Goal: Task Accomplishment & Management: Manage account settings

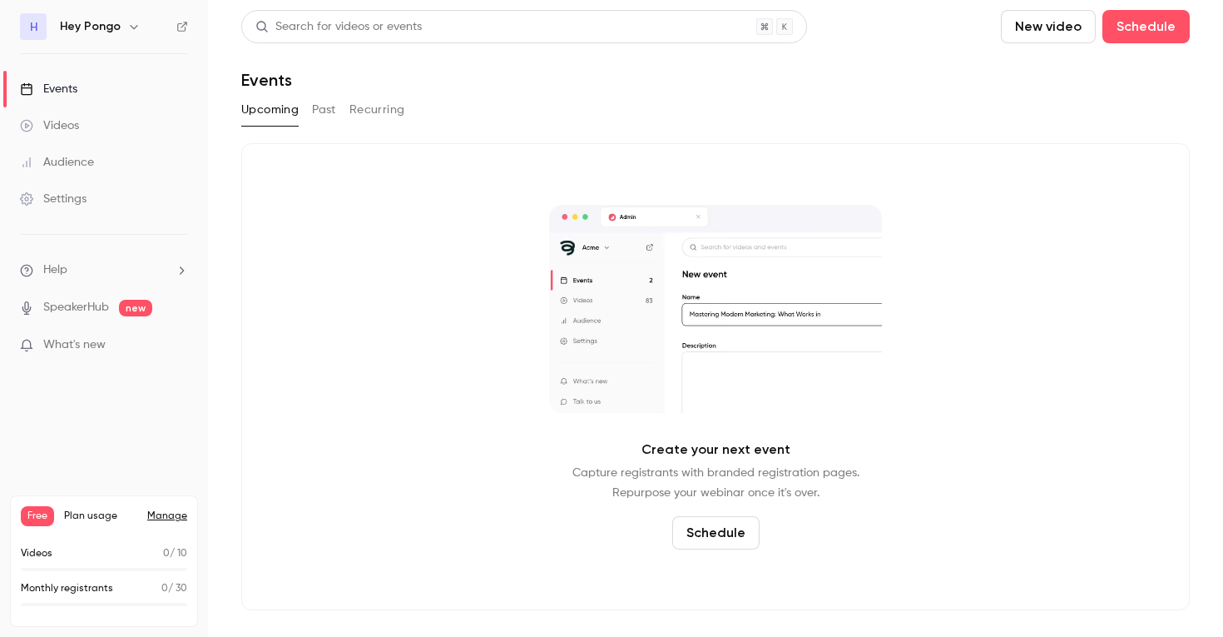
click at [101, 190] on link "Settings" at bounding box center [104, 199] width 208 height 37
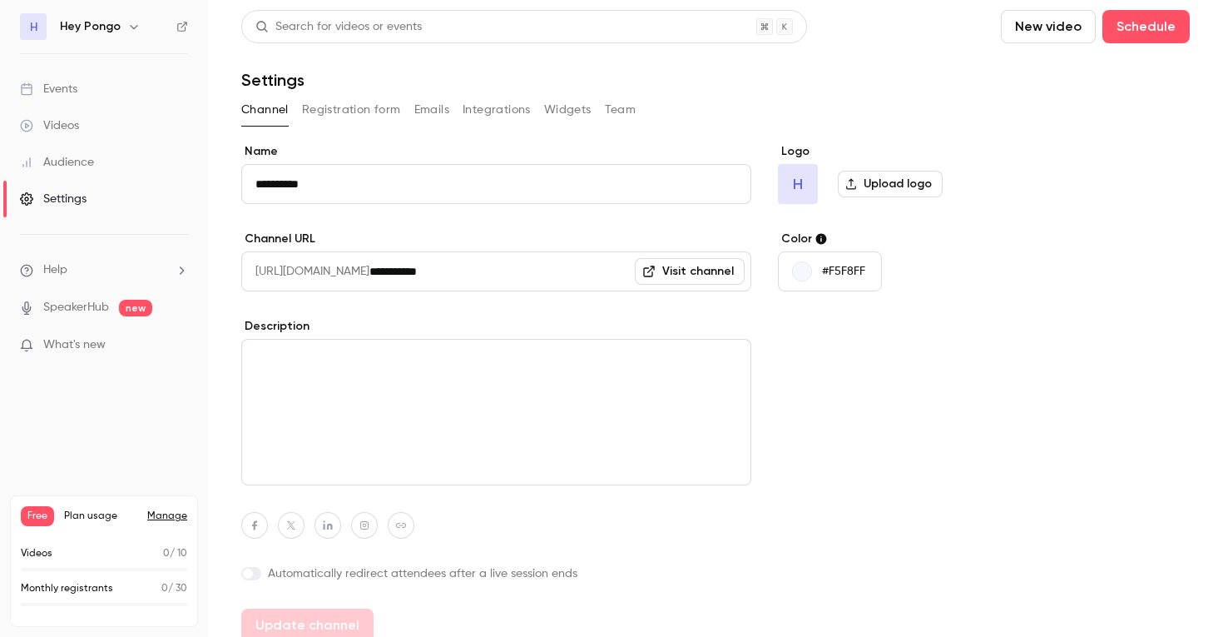
click at [102, 23] on h6 "Hey Pongo" at bounding box center [90, 26] width 61 height 17
click at [130, 25] on icon "button" at bounding box center [133, 27] width 7 height 4
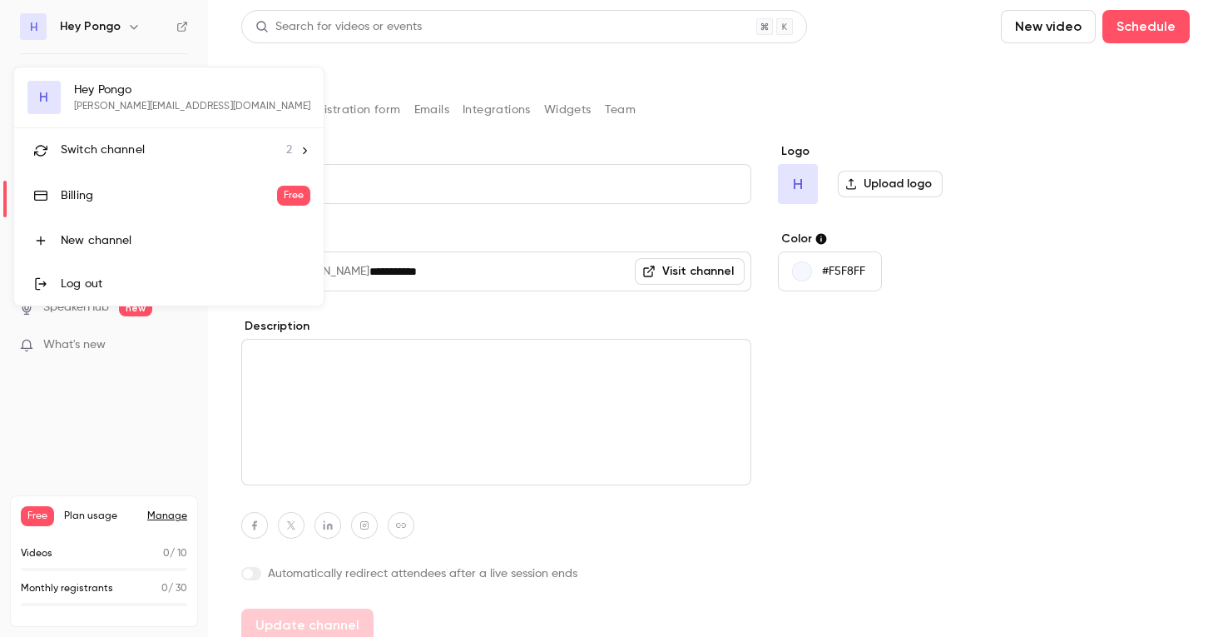
click at [1004, 247] on div at bounding box center [611, 318] width 1223 height 637
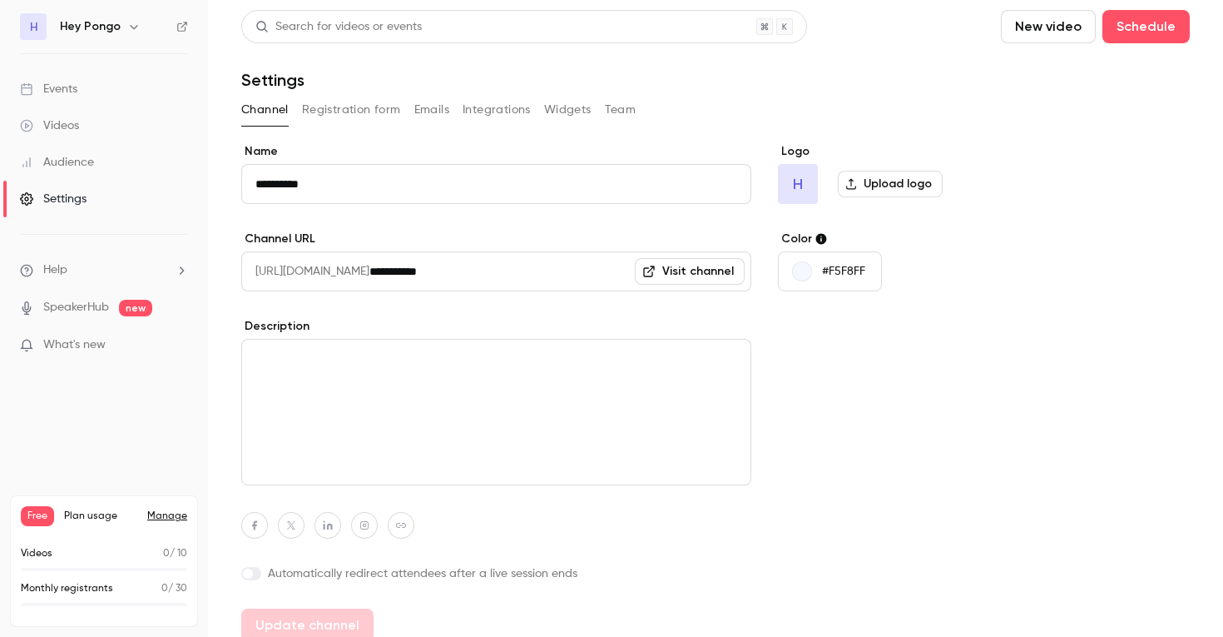
click at [85, 193] on div "Settings" at bounding box center [53, 199] width 67 height 17
click at [444, 117] on button "Emails" at bounding box center [431, 110] width 35 height 27
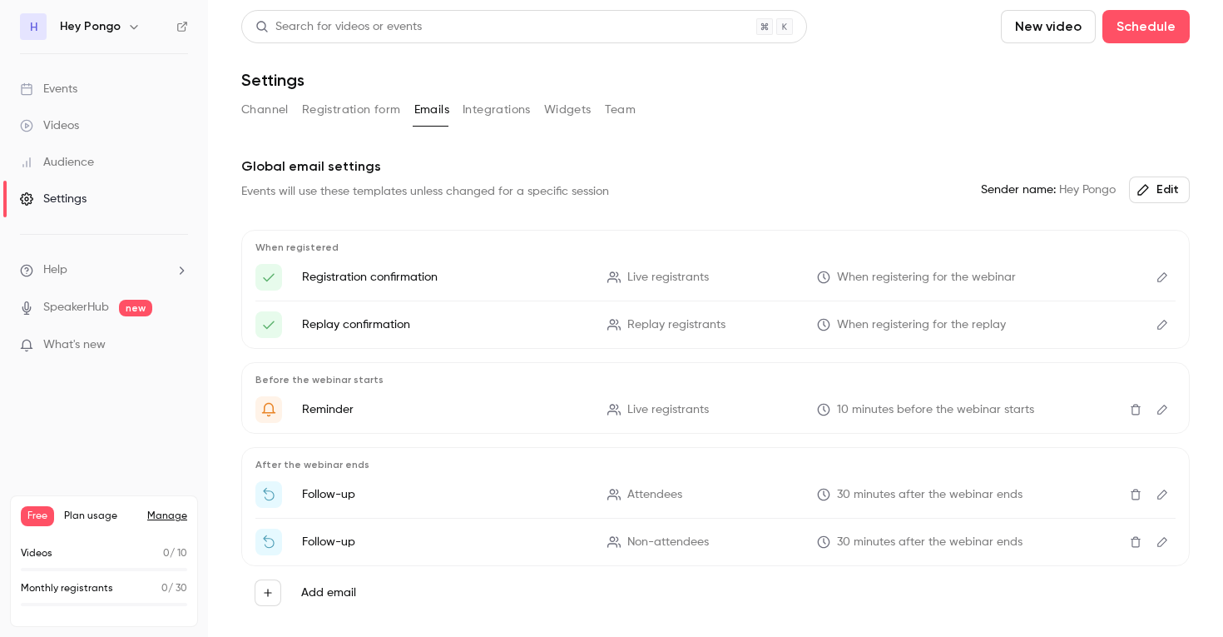
click at [394, 116] on button "Registration form" at bounding box center [351, 110] width 99 height 27
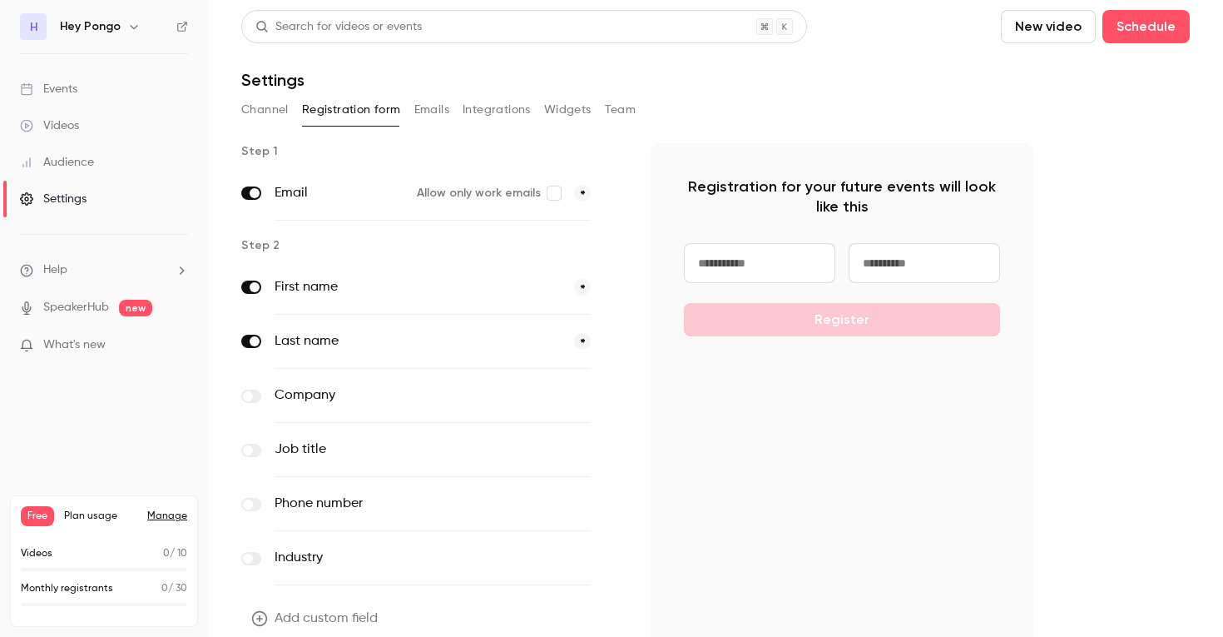
click at [634, 126] on div "Channel Registration form Emails Integrations Widgets Team" at bounding box center [715, 113] width 949 height 33
click at [629, 108] on button "Team" at bounding box center [621, 110] width 32 height 27
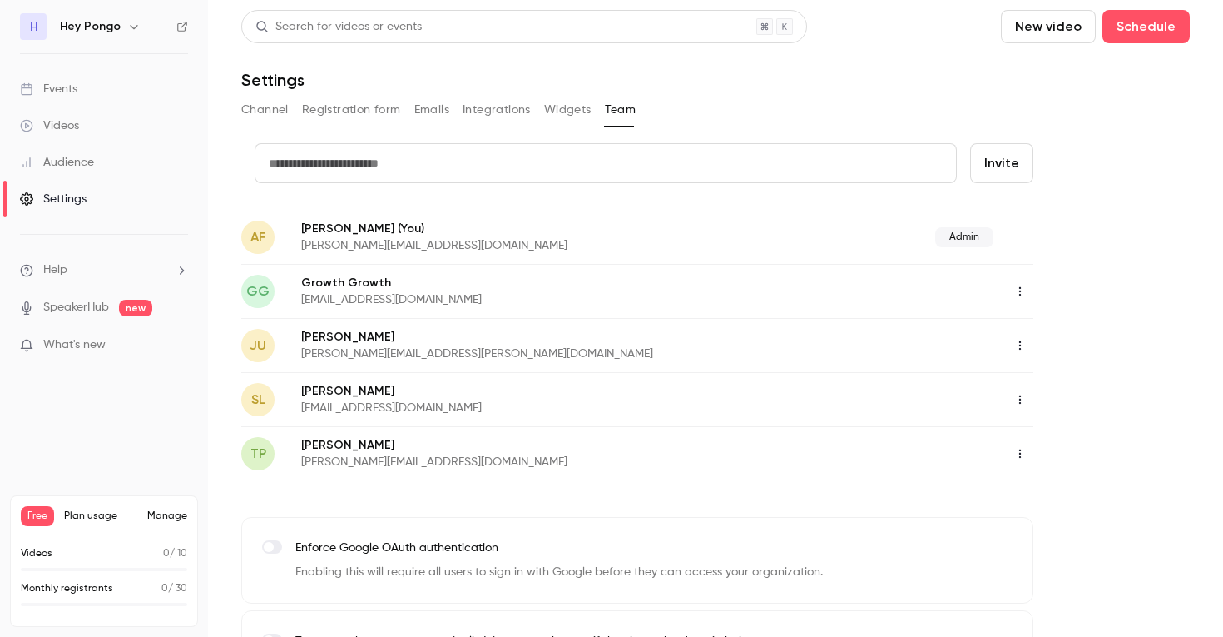
click at [1025, 289] on icon "button" at bounding box center [1020, 291] width 13 height 12
click at [1084, 263] on div at bounding box center [611, 318] width 1223 height 637
